Goal: Transaction & Acquisition: Purchase product/service

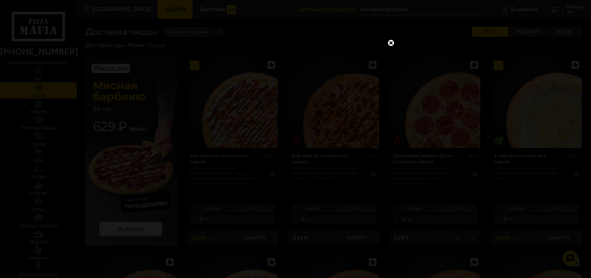
scroll to position [432, 0]
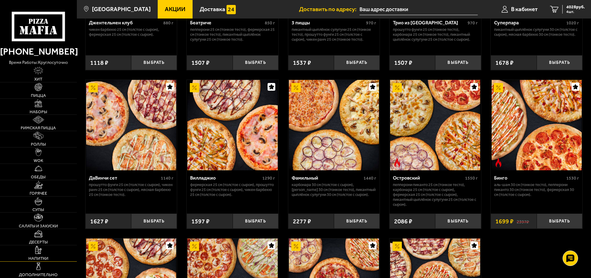
scroll to position [432, 0]
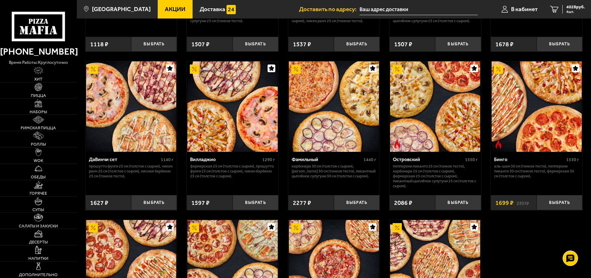
click at [165, 9] on span "Акции" at bounding box center [175, 9] width 21 height 6
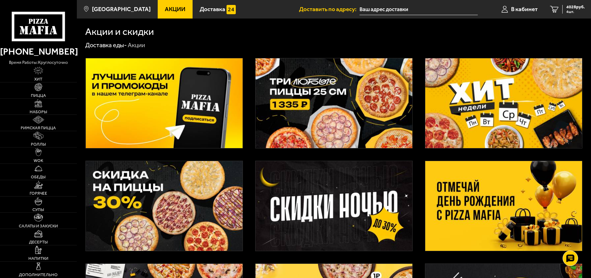
click at [339, 139] on img at bounding box center [333, 103] width 157 height 90
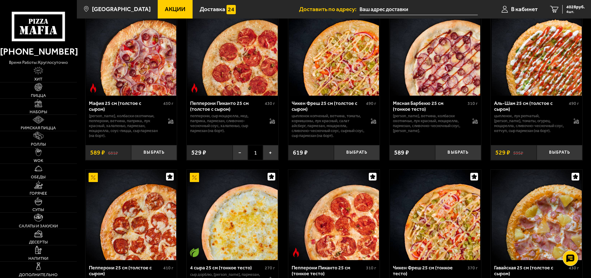
scroll to position [185, 0]
